Goal: Task Accomplishment & Management: Complete application form

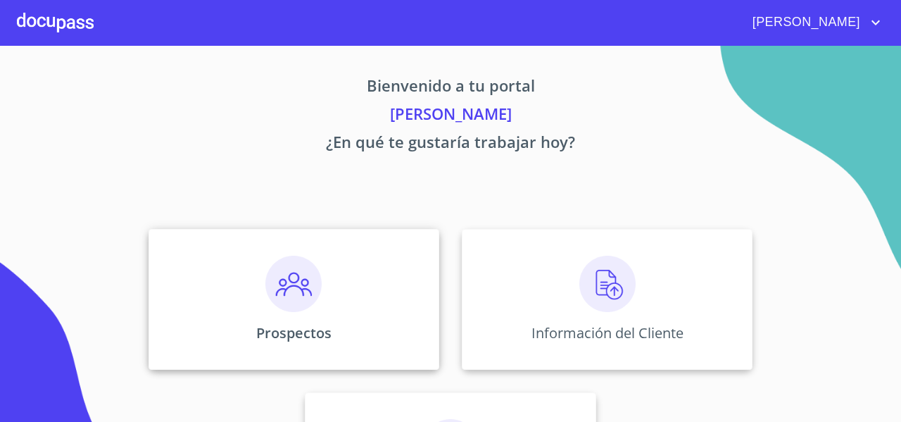
click at [221, 260] on div "Prospectos" at bounding box center [294, 299] width 291 height 141
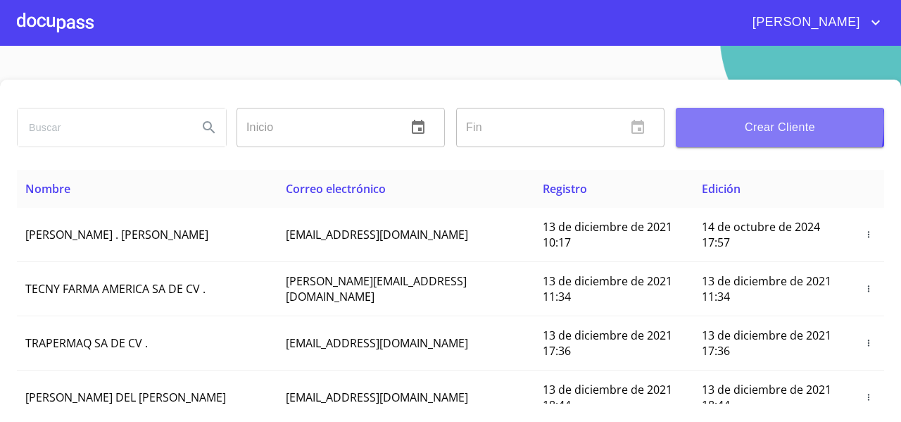
click at [732, 122] on span "Crear Cliente" at bounding box center [780, 128] width 186 height 20
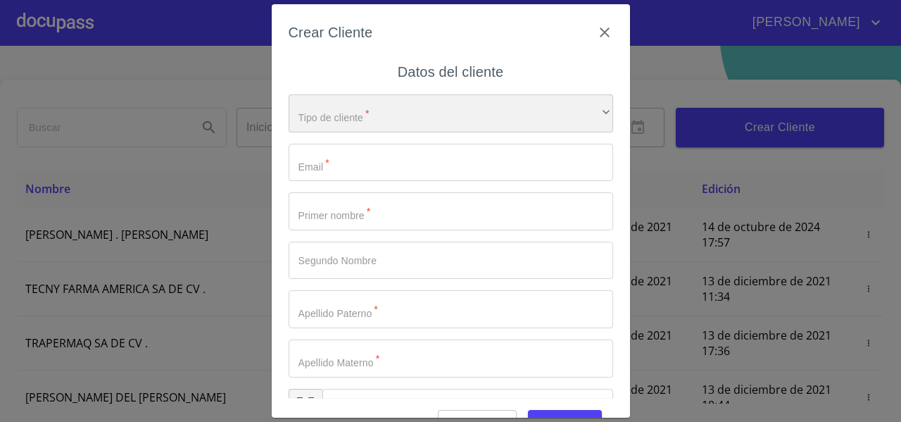
click at [419, 120] on div "​" at bounding box center [451, 113] width 325 height 38
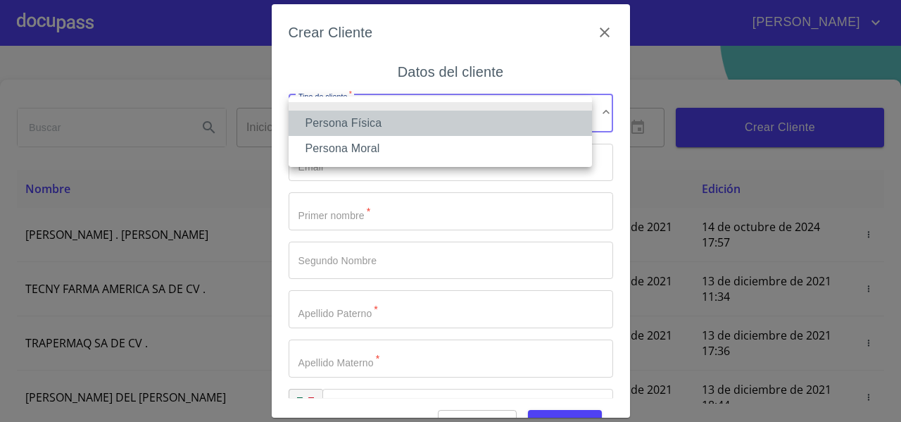
click at [381, 128] on li "Persona Física" at bounding box center [440, 123] width 303 height 25
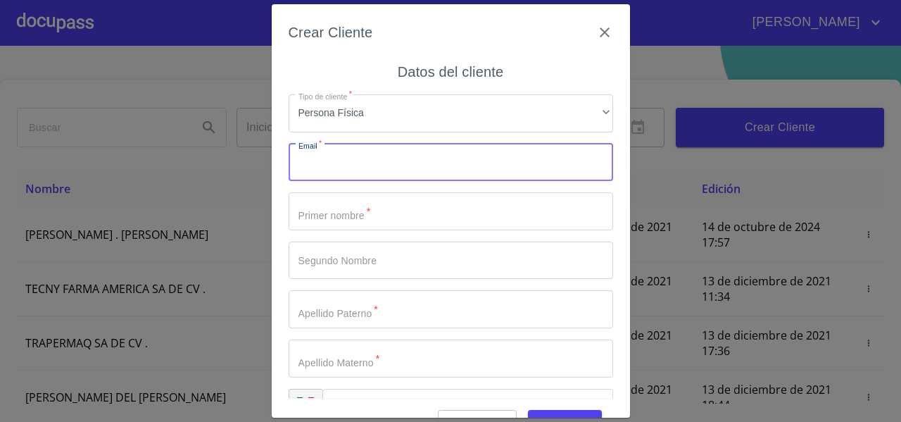
click at [337, 170] on input "Tipo de cliente   *" at bounding box center [451, 163] width 325 height 38
click at [90, 115] on div "Crear Cliente Datos del cliente Tipo de cliente   * Persona Física ​ Email   * …" at bounding box center [450, 211] width 901 height 422
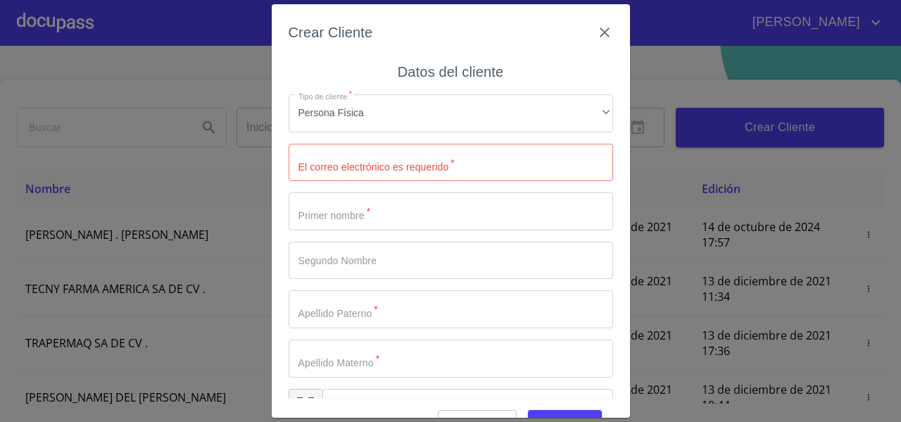
scroll to position [35, 0]
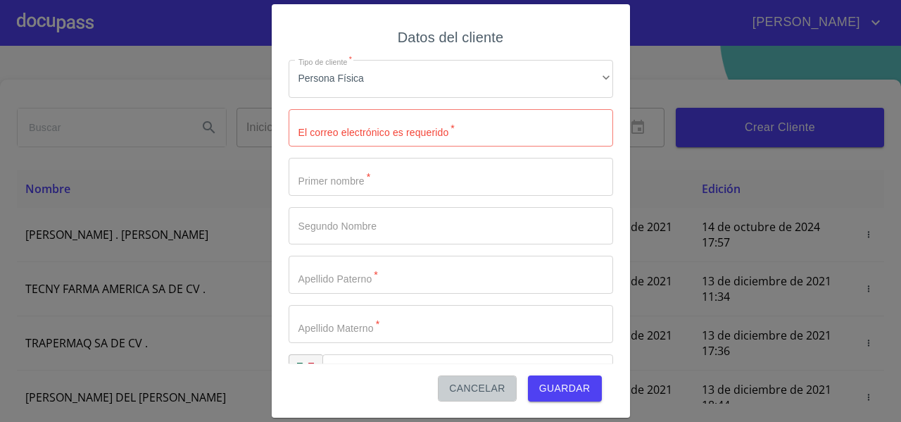
click at [461, 383] on span "Cancelar" at bounding box center [477, 389] width 56 height 18
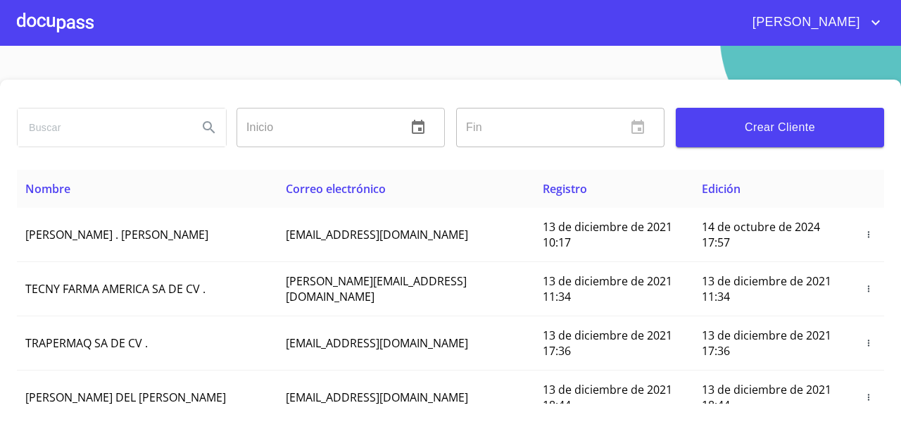
click at [99, 119] on input "search" at bounding box center [102, 127] width 169 height 38
type input "d"
type input "[PERSON_NAME]"
click at [208, 133] on icon "Search" at bounding box center [209, 127] width 17 height 17
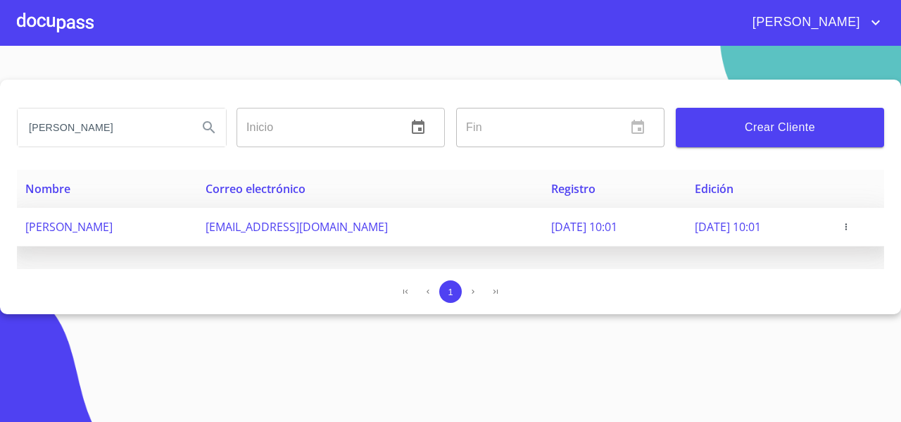
click at [851, 225] on icon "button" at bounding box center [846, 227] width 10 height 10
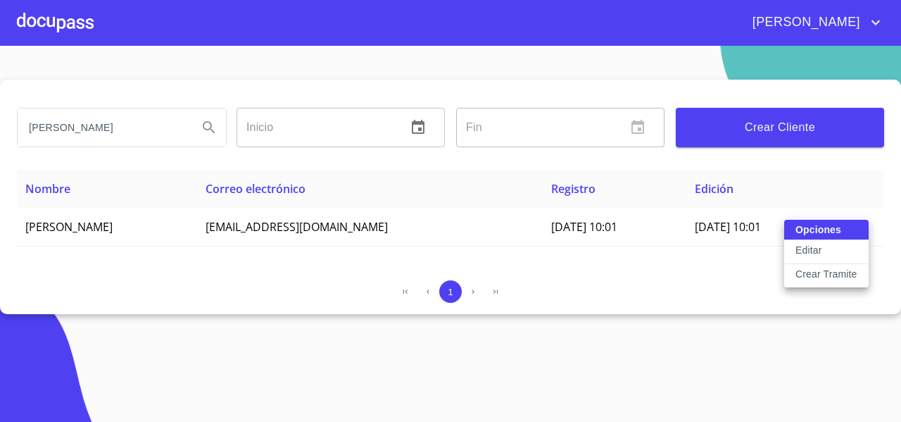
click at [803, 273] on p "Crear Tramite" at bounding box center [827, 274] width 62 height 14
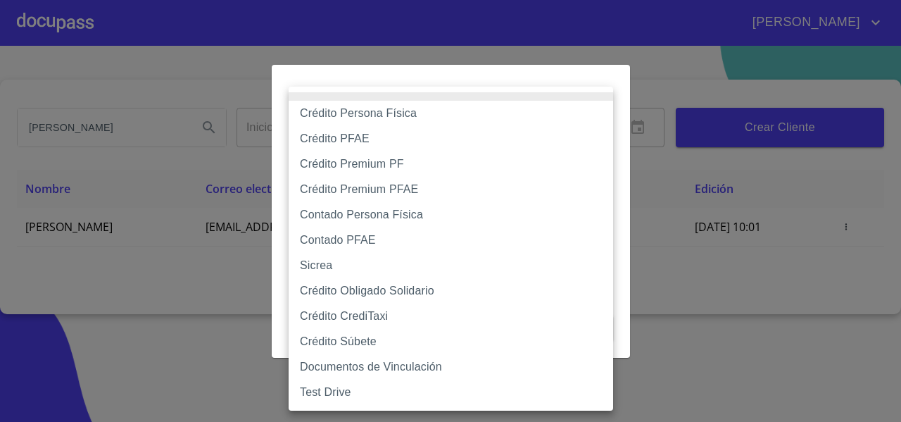
click at [391, 134] on body "[PERSON_NAME] ​ Fin ​ Crear Cliente Nombre Correo electrónico Registro Edición …" at bounding box center [450, 211] width 901 height 422
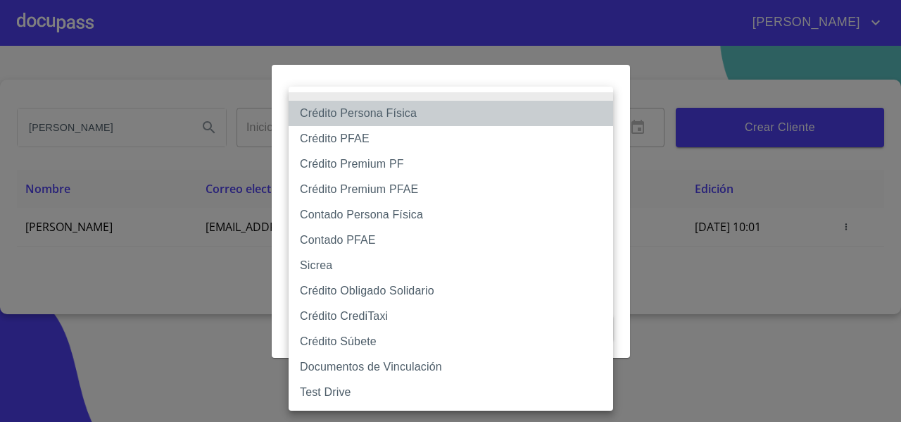
click at [372, 123] on li "Crédito Persona Física" at bounding box center [451, 113] width 325 height 25
type input "61b033e49b8c202ad5bb7912"
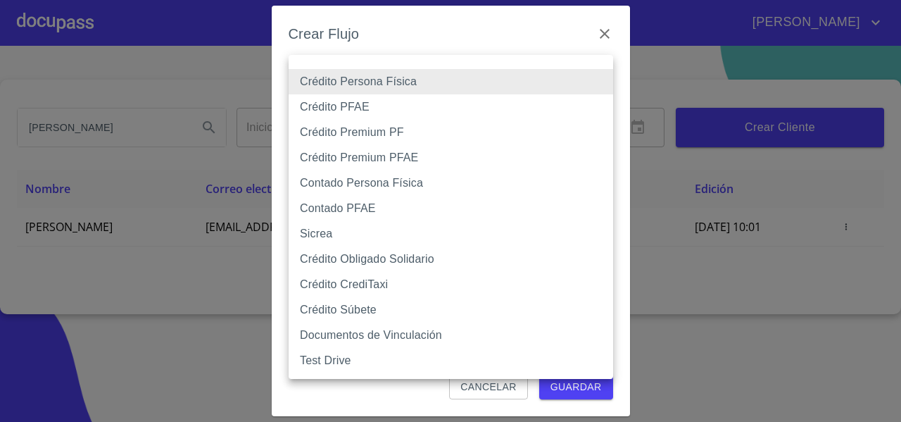
click at [375, 85] on body "[PERSON_NAME] ​ Fin ​ Crear Cliente Nombre Correo electrónico Registro Edición …" at bounding box center [450, 211] width 901 height 422
click at [345, 88] on li "Crédito Persona Física" at bounding box center [451, 81] width 325 height 25
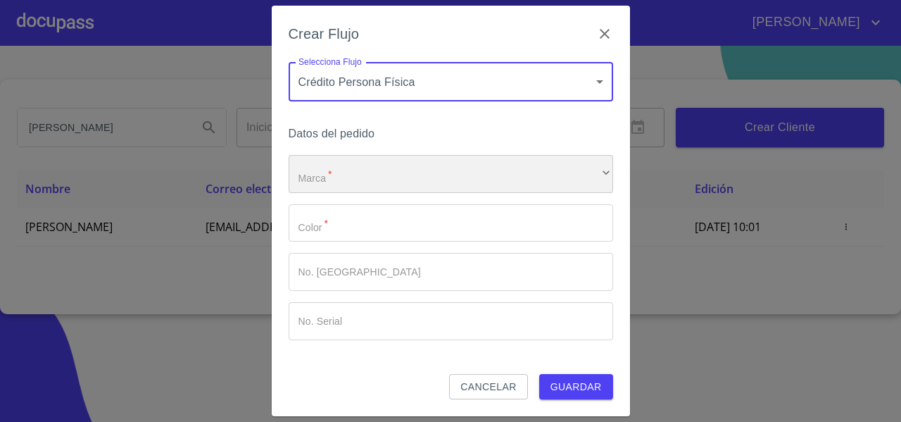
click at [315, 174] on div "​" at bounding box center [451, 174] width 325 height 38
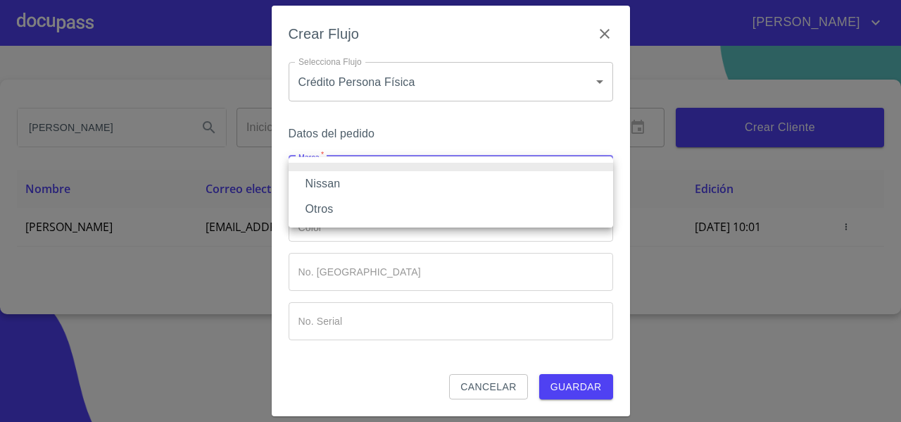
click at [314, 176] on li "Nissan" at bounding box center [451, 183] width 325 height 25
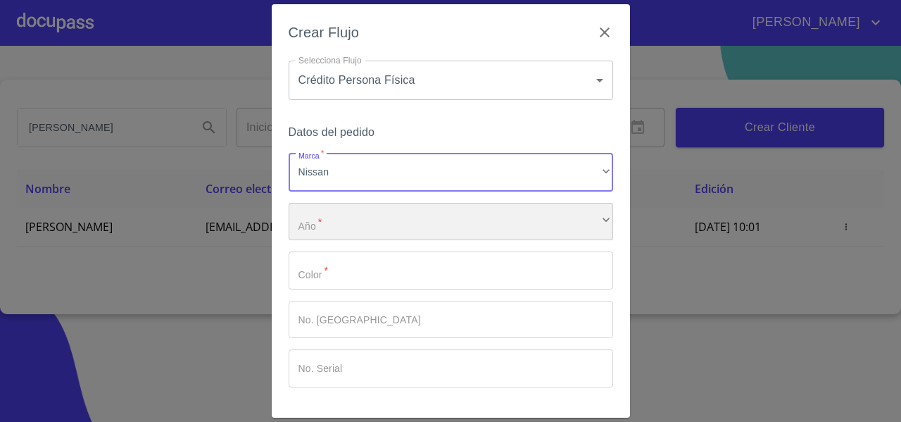
click at [339, 225] on div "​" at bounding box center [451, 222] width 325 height 38
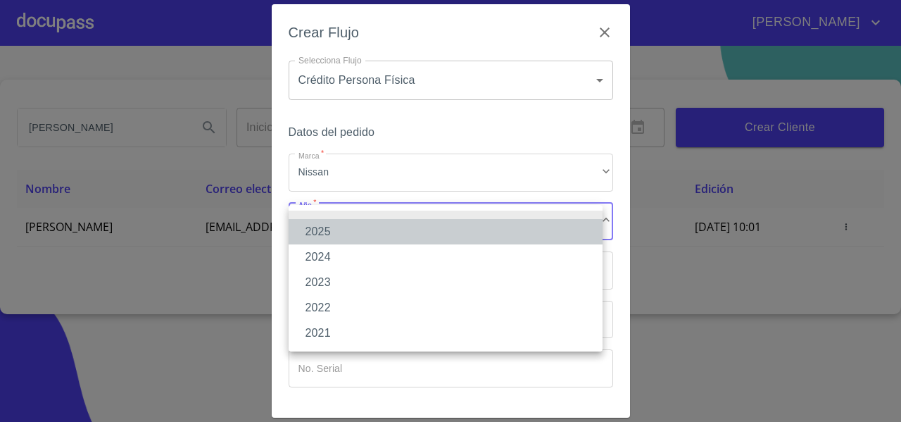
click at [341, 235] on li "2025" at bounding box center [446, 231] width 314 height 25
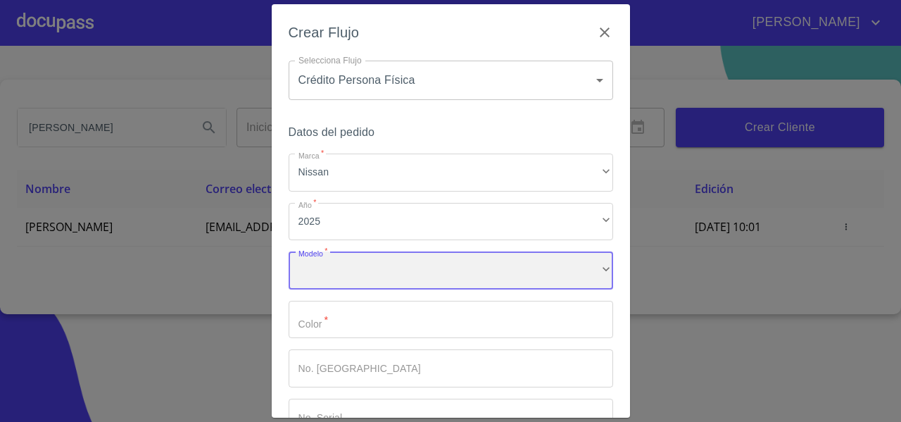
click at [338, 273] on div "​" at bounding box center [451, 270] width 325 height 38
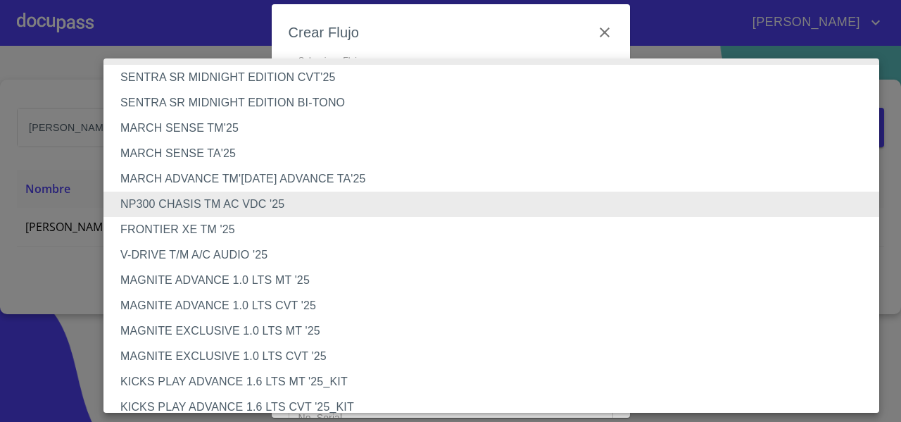
scroll to position [7, 0]
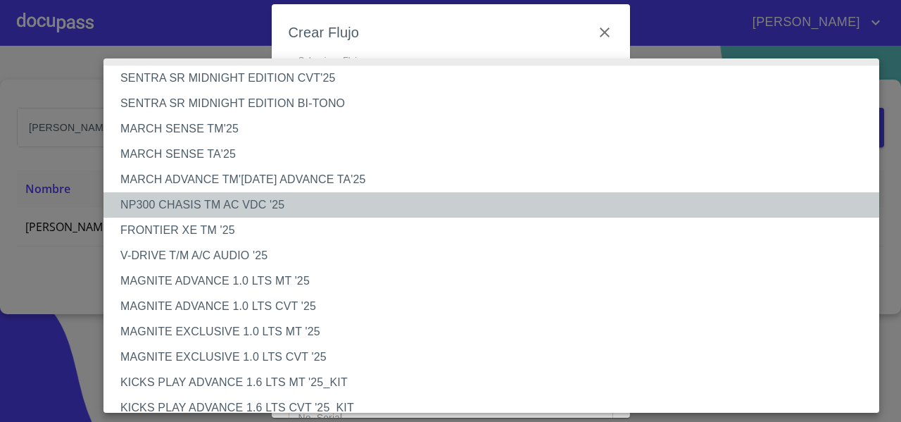
click at [210, 206] on li "NP300 CHASIS TM AC VDC '25" at bounding box center [497, 204] width 787 height 25
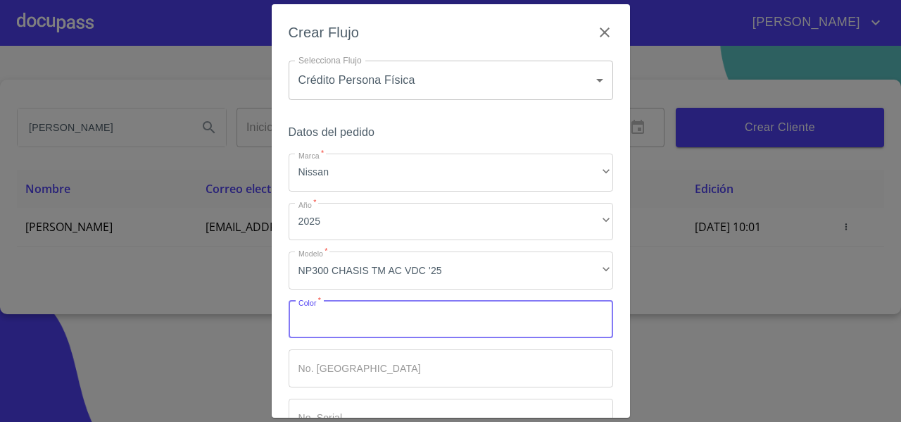
click at [313, 325] on input "Marca   *" at bounding box center [451, 320] width 325 height 38
type input "b"
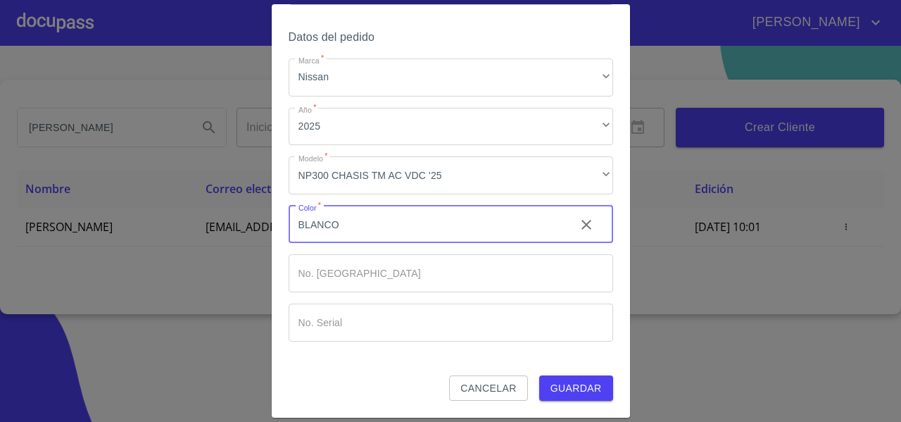
type input "BLANCO"
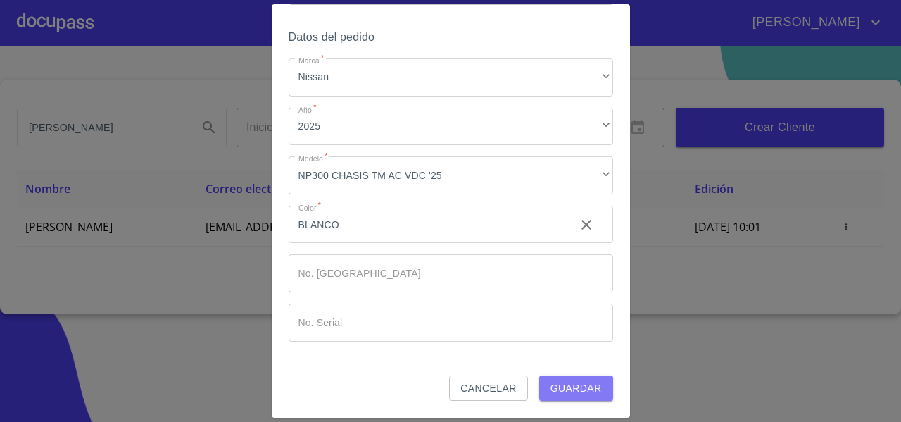
click at [587, 384] on span "Guardar" at bounding box center [576, 389] width 51 height 18
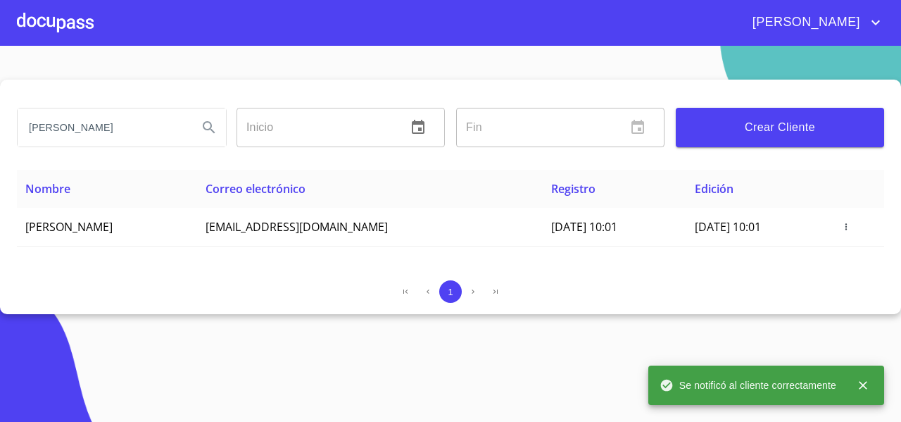
click at [49, 30] on div at bounding box center [55, 22] width 77 height 45
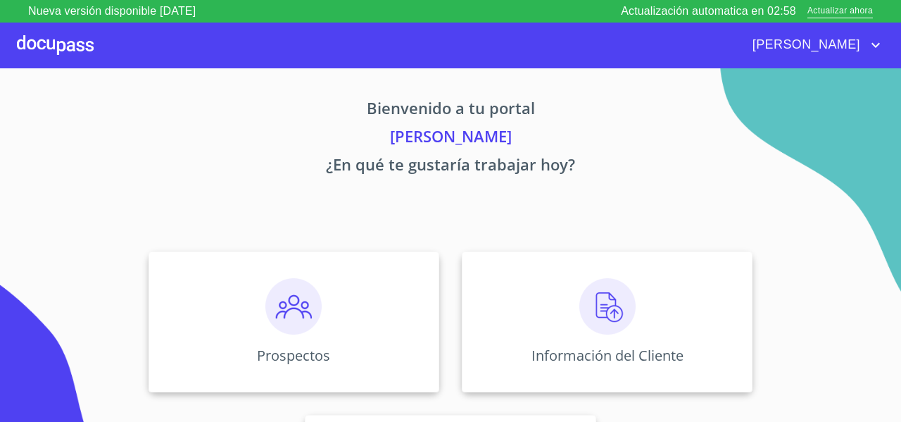
click at [549, 172] on p "¿En qué te gustaría trabajar hoy?" at bounding box center [451, 167] width 868 height 28
click at [824, 11] on span "Actualizar ahora" at bounding box center [840, 11] width 65 height 15
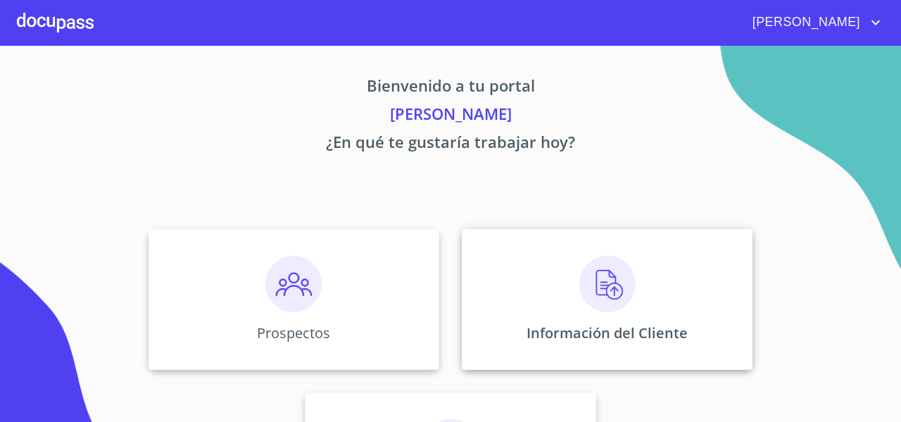
click at [522, 283] on div "Información del Cliente" at bounding box center [607, 299] width 291 height 141
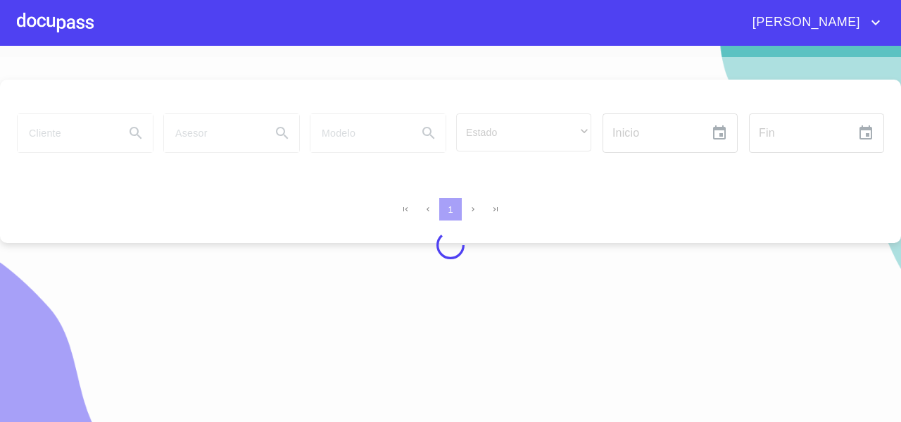
click at [42, 131] on div at bounding box center [450, 245] width 901 height 376
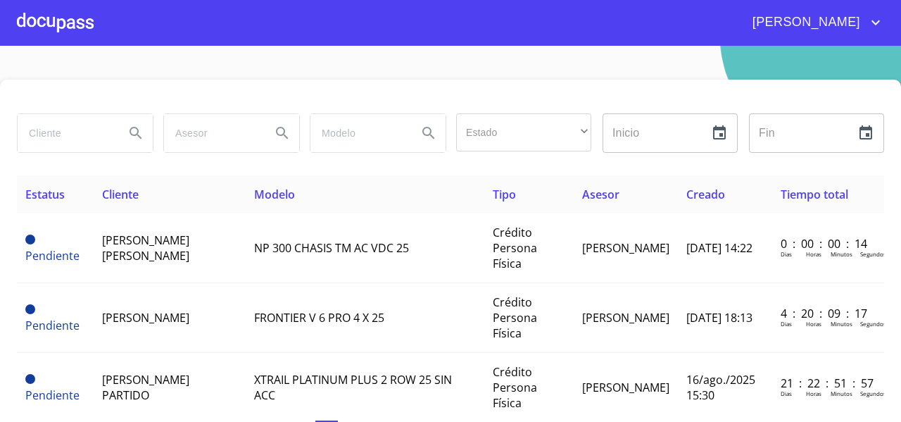
click at [42, 131] on input "search" at bounding box center [66, 133] width 96 height 38
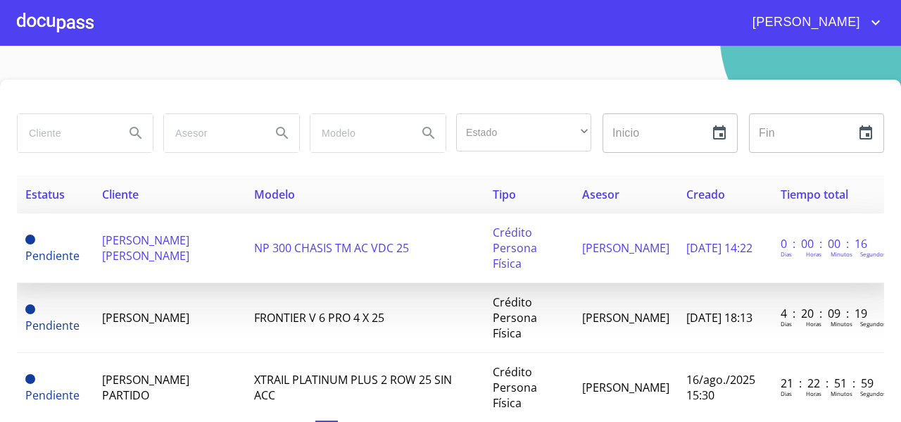
click at [165, 253] on span "[PERSON_NAME]" at bounding box center [145, 247] width 87 height 31
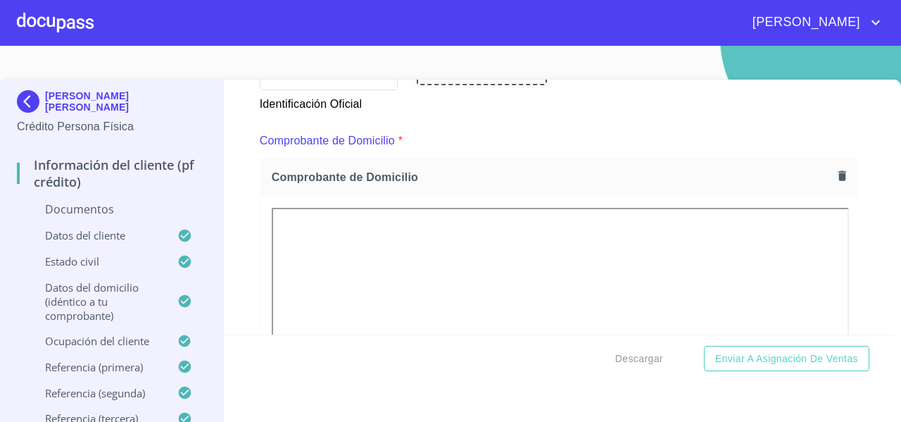
scroll to position [799, 0]
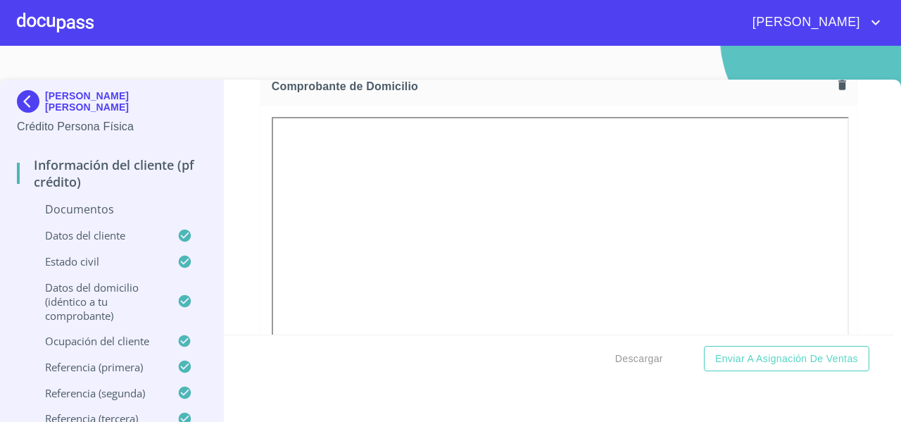
click at [839, 84] on icon "button" at bounding box center [843, 85] width 8 height 10
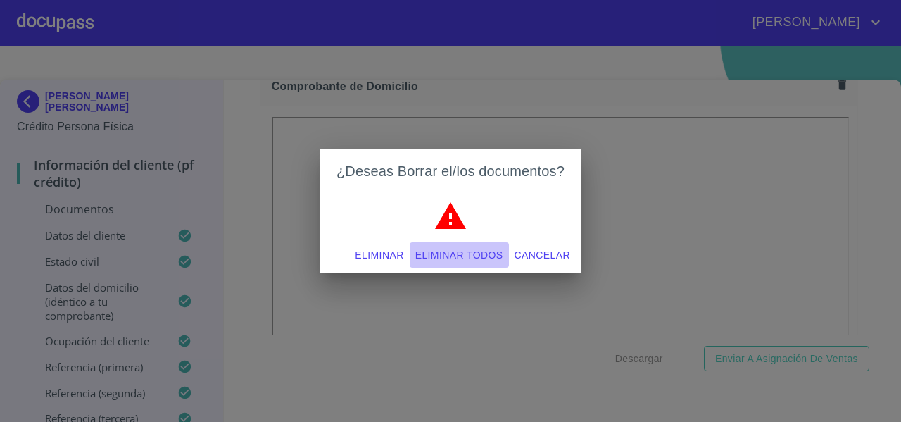
click at [451, 258] on span "Eliminar todos" at bounding box center [459, 255] width 88 height 18
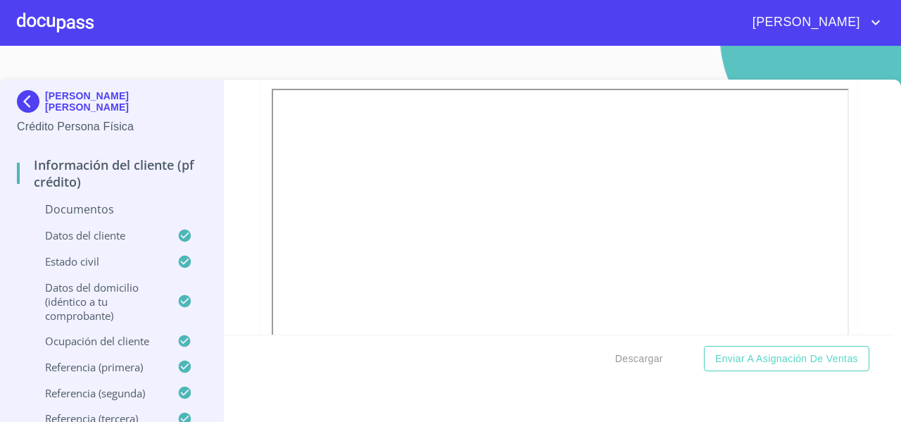
scroll to position [1727, 0]
